Goal: Task Accomplishment & Management: Use online tool/utility

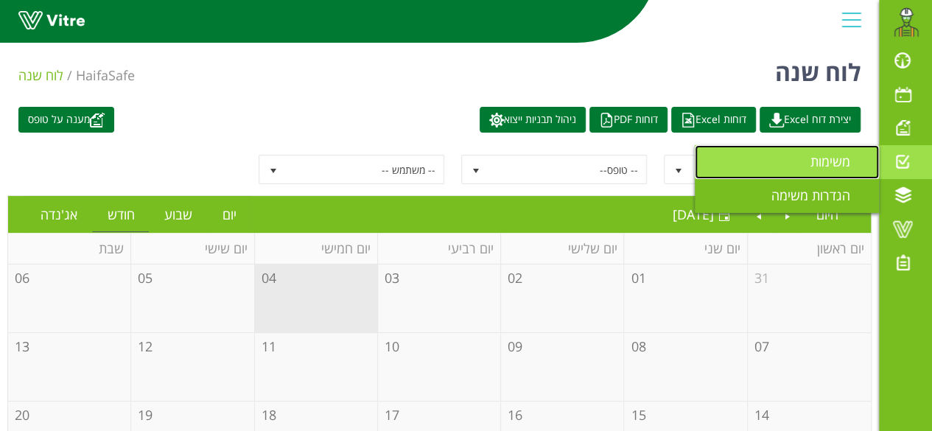
click at [831, 166] on span "משימות" at bounding box center [839, 162] width 57 height 18
click at [846, 158] on span "משימות" at bounding box center [839, 162] width 57 height 18
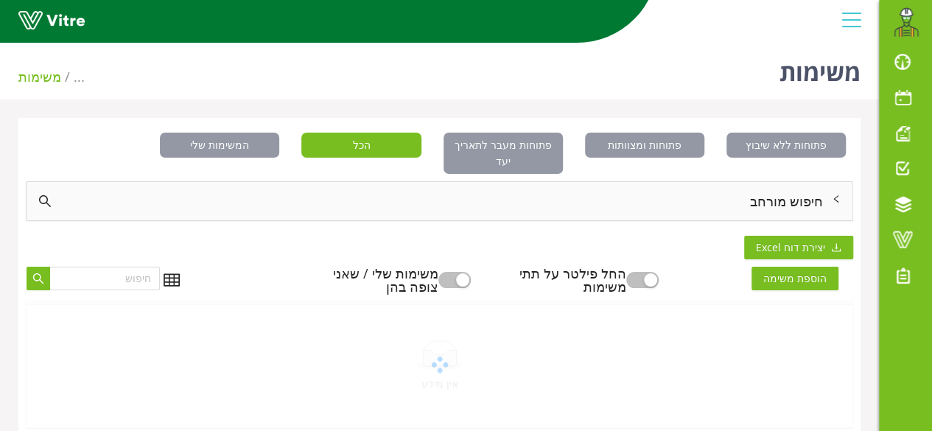
click at [772, 182] on div "חיפוש מורחב" at bounding box center [440, 201] width 826 height 38
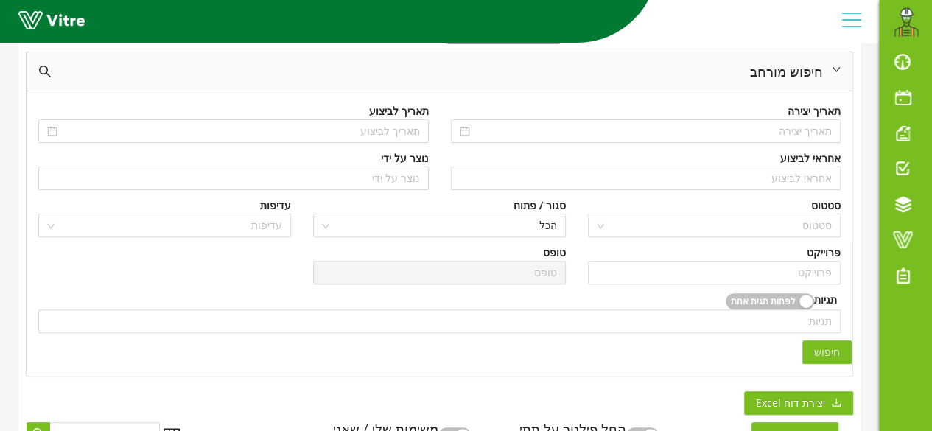
scroll to position [133, 0]
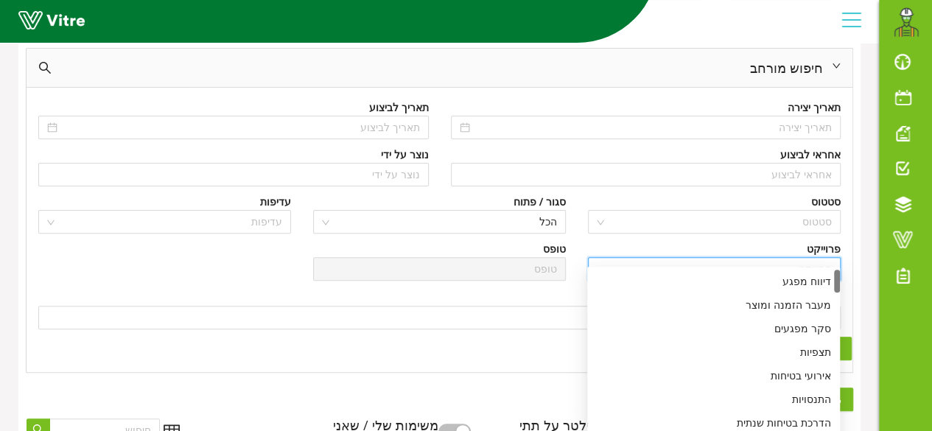
click at [805, 258] on input "search" at bounding box center [714, 269] width 235 height 22
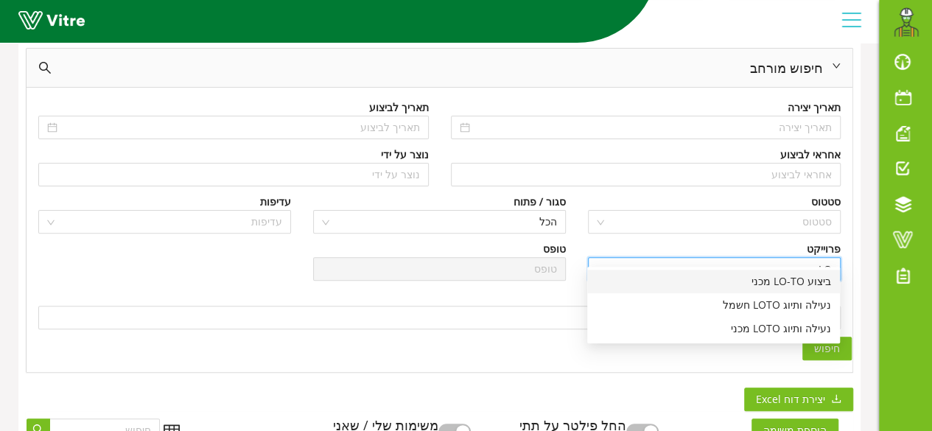
click at [779, 278] on div "ביצוע LO-TO מכני" at bounding box center [713, 281] width 235 height 16
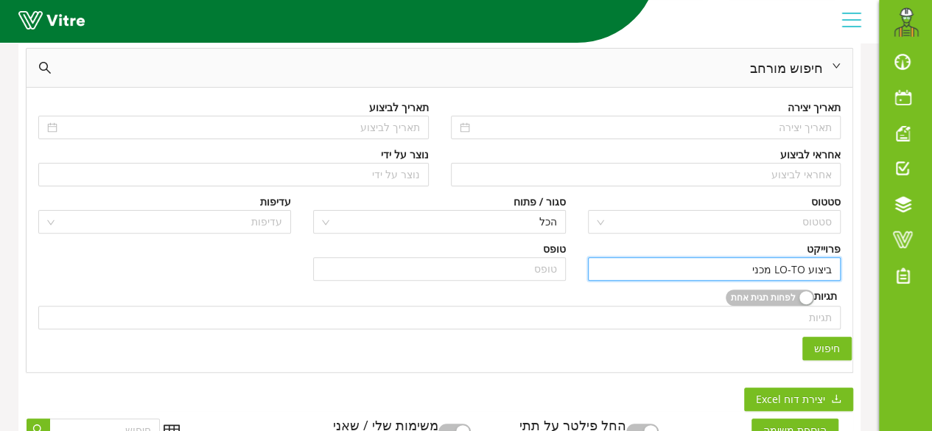
type input "ביצוע LO-TO מכני"
click at [825, 340] on span "חיפוש" at bounding box center [827, 348] width 26 height 16
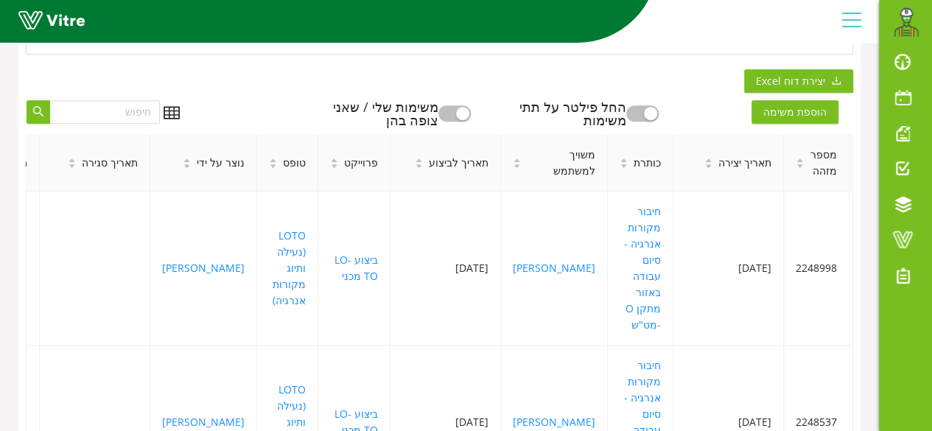
scroll to position [454, 0]
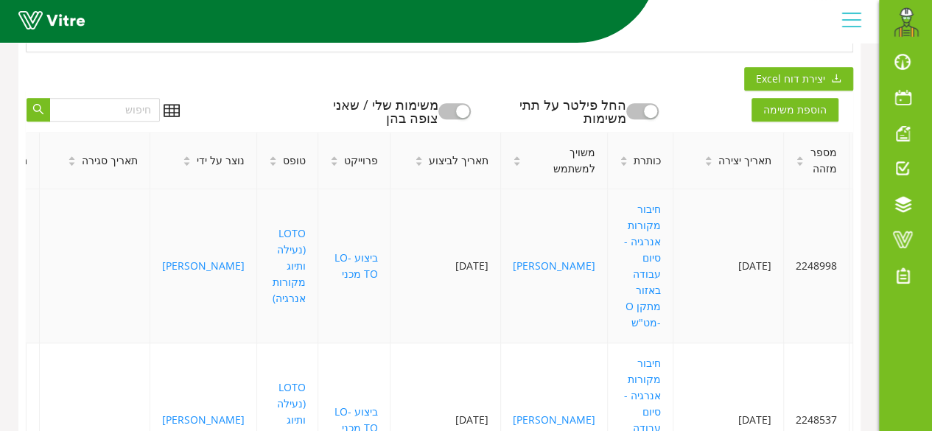
click at [900, 232] on span at bounding box center [902, 240] width 37 height 18
